Goal: Navigation & Orientation: Find specific page/section

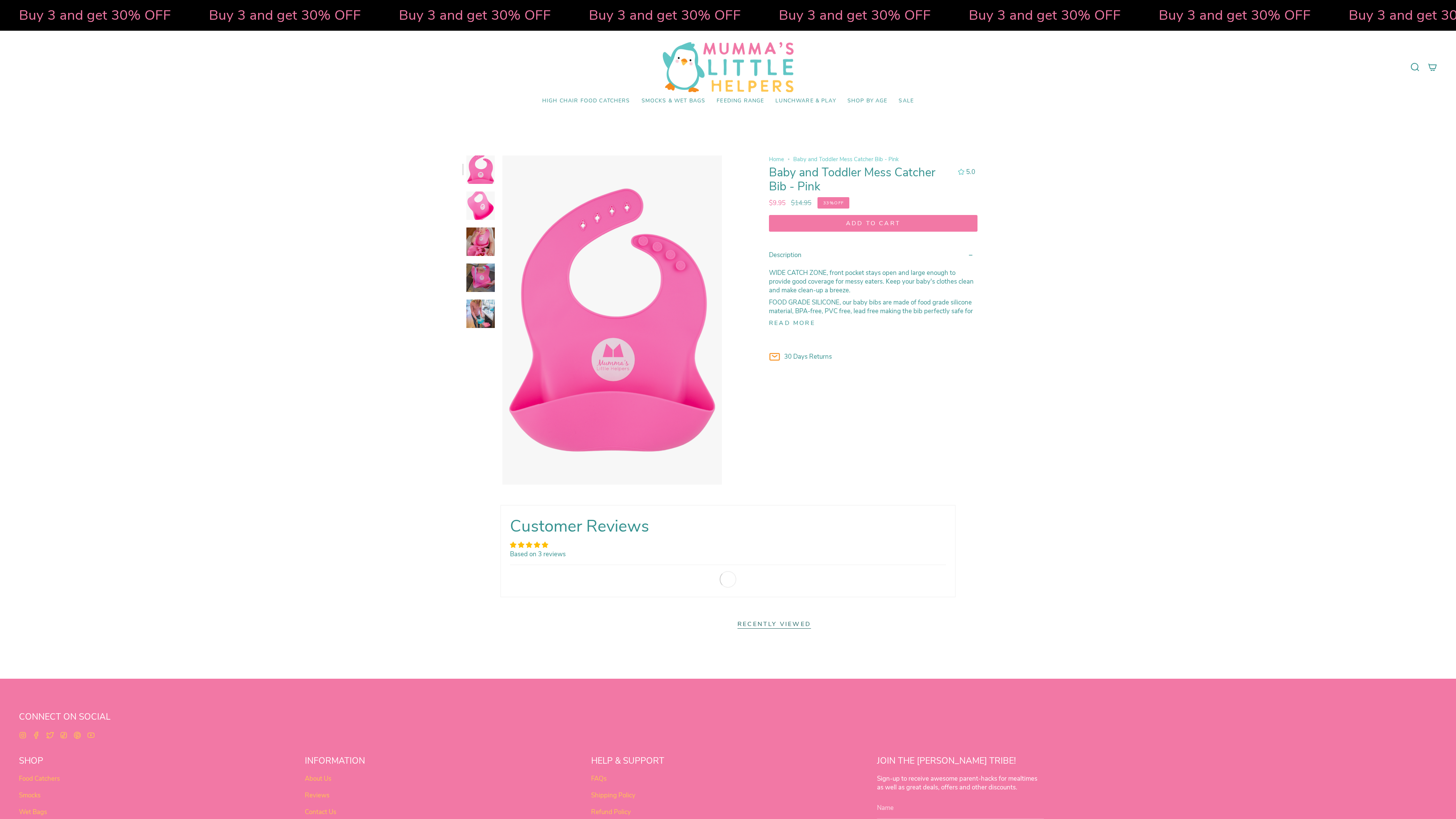
select select "pictures-first"
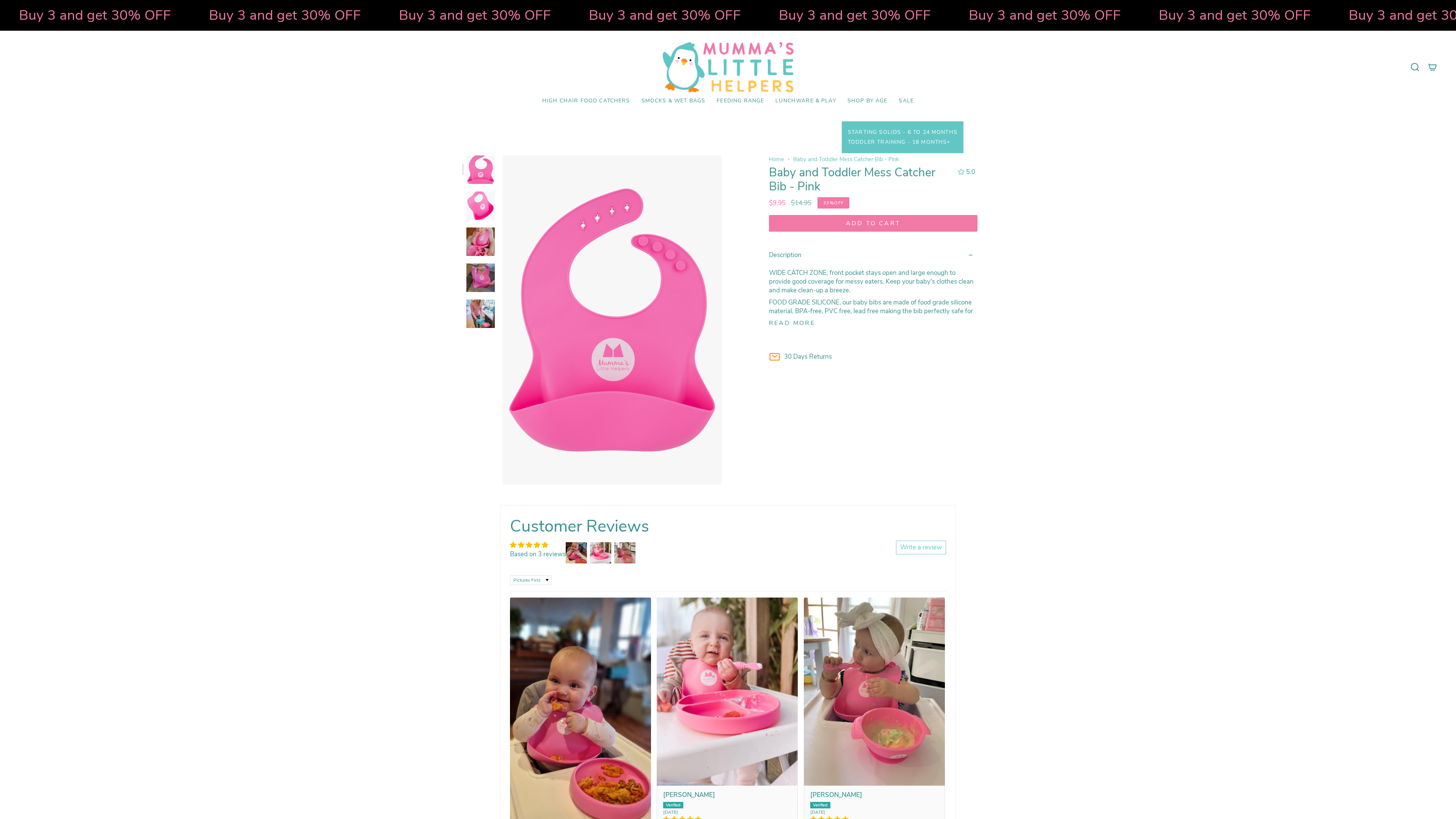
click at [867, 100] on span "Shop by Age" at bounding box center [867, 100] width 40 height 6
